Goal: Task Accomplishment & Management: Complete application form

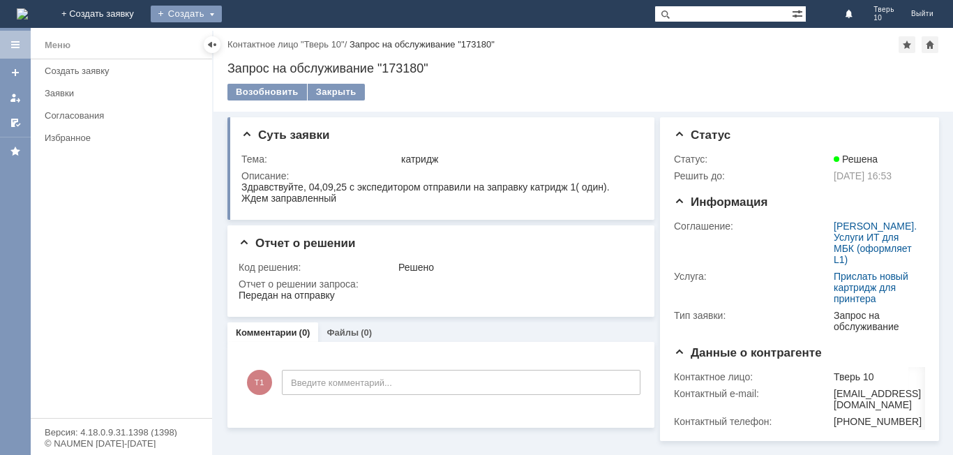
click at [222, 8] on div "Создать" at bounding box center [186, 14] width 71 height 17
click at [260, 37] on link "Заявка" at bounding box center [207, 41] width 106 height 17
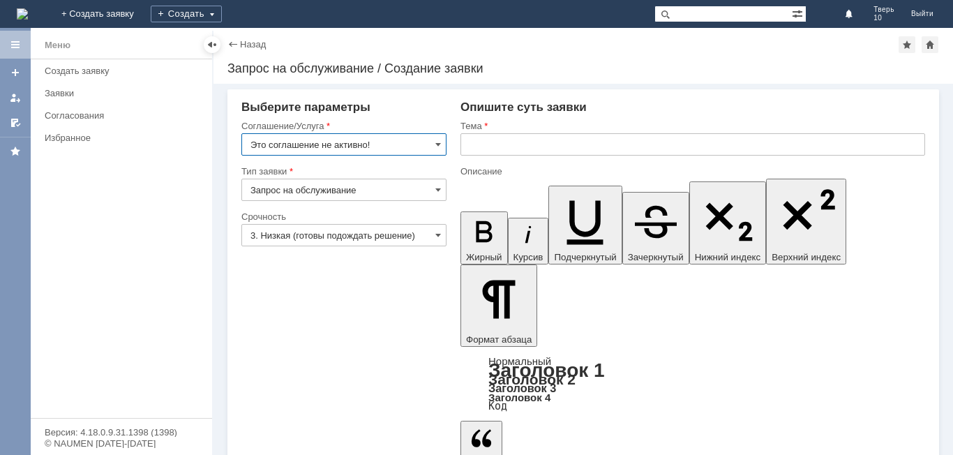
click at [423, 140] on input "Это соглашение не активно!" at bounding box center [343, 144] width 205 height 22
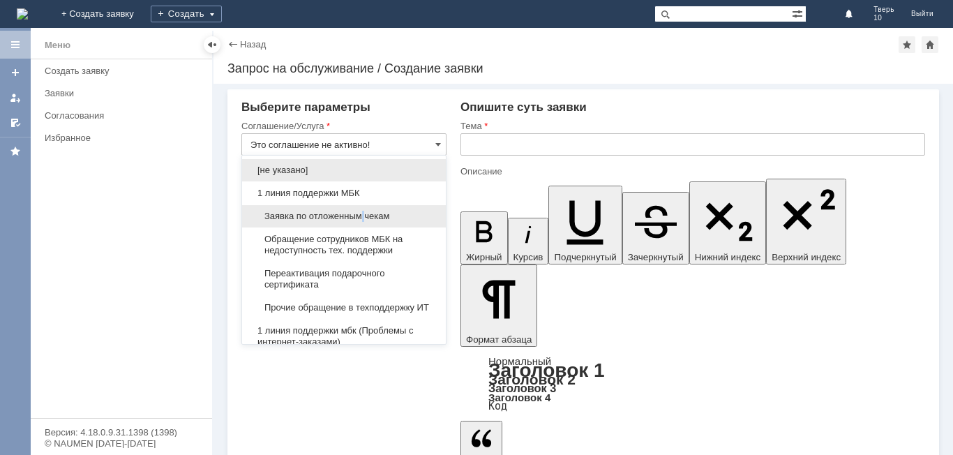
click at [368, 214] on span "Заявка по отложенным чекам" at bounding box center [344, 216] width 187 height 11
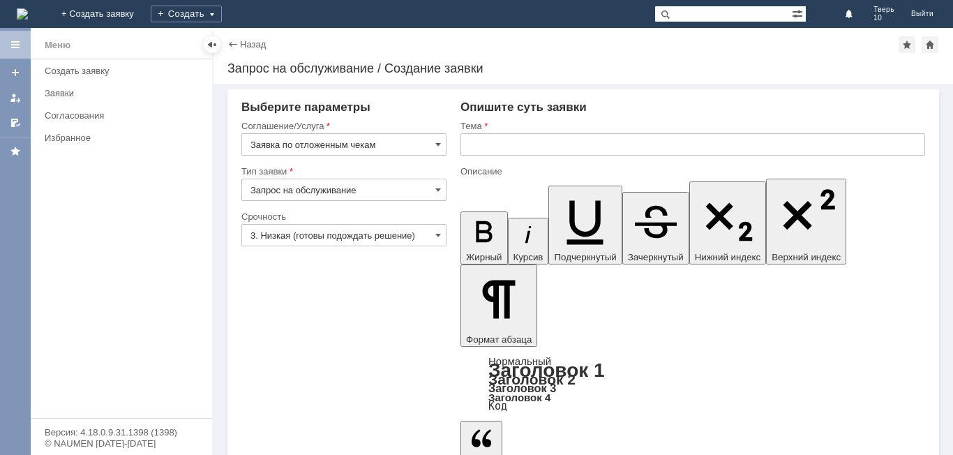
type input "Заявка по отложенным чекам"
click at [479, 147] on input "text" at bounding box center [693, 144] width 465 height 22
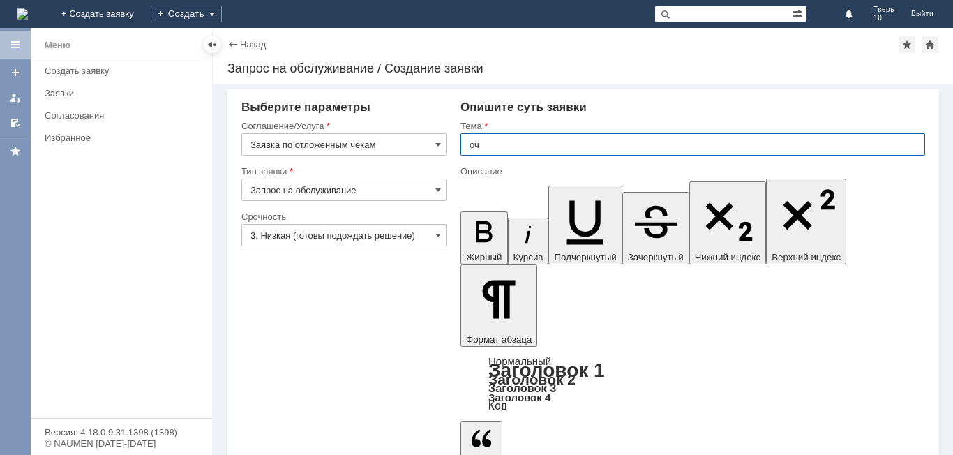
type input "оч"
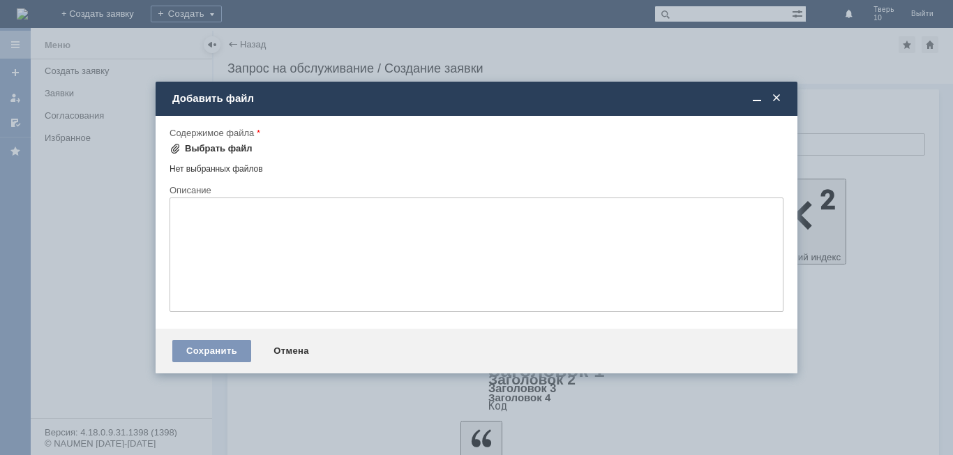
click at [218, 145] on div "Выбрать файл" at bounding box center [219, 148] width 68 height 11
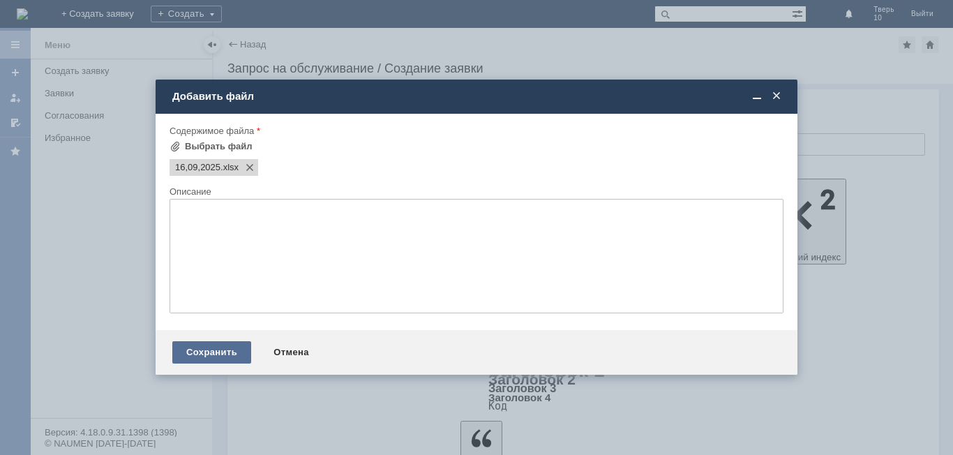
click at [216, 346] on div "Сохранить" at bounding box center [211, 352] width 79 height 22
